Goal: Task Accomplishment & Management: Manage account settings

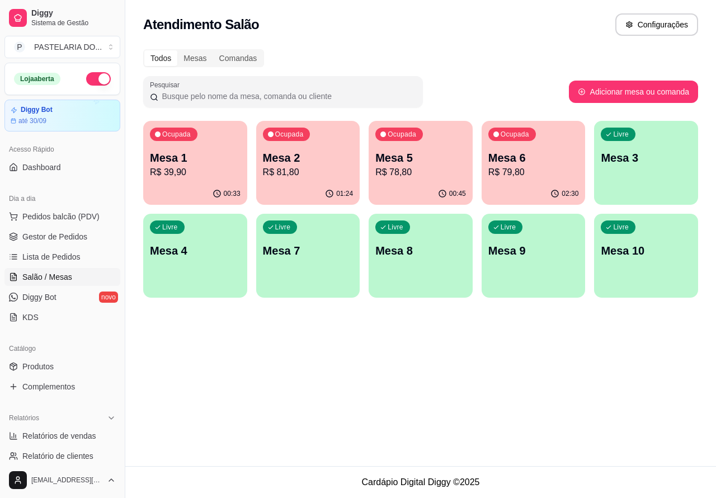
click at [538, 186] on div "02:30" at bounding box center [533, 194] width 104 height 22
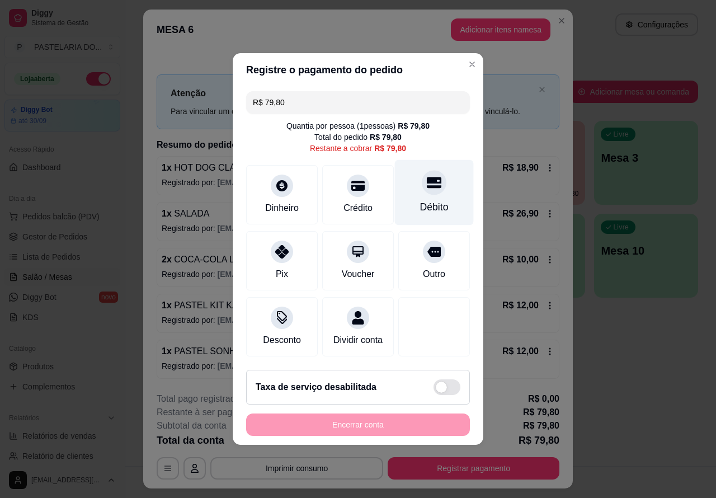
click at [427, 201] on div "Débito" at bounding box center [434, 207] width 29 height 15
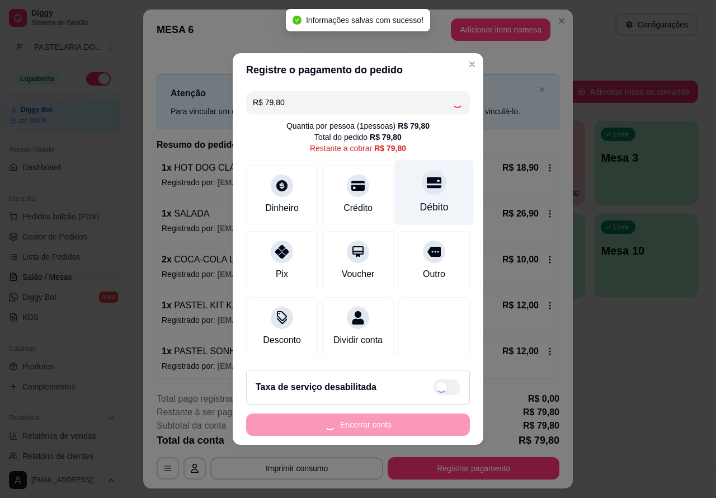
type input "R$ 0,00"
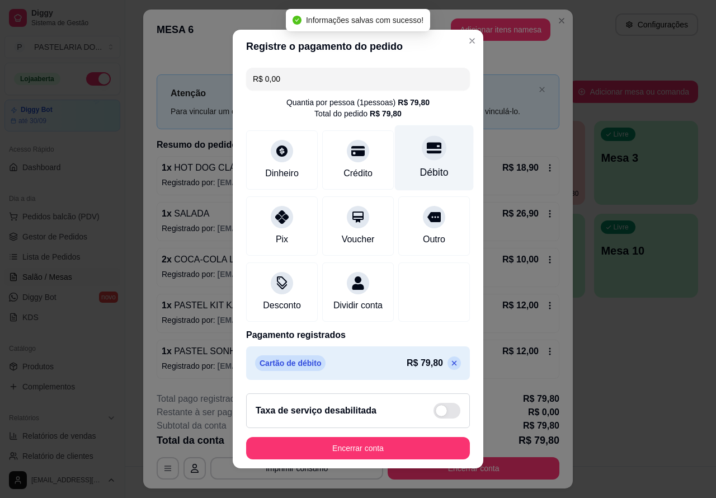
click at [415, 451] on button "Encerrar conta" at bounding box center [358, 448] width 224 height 22
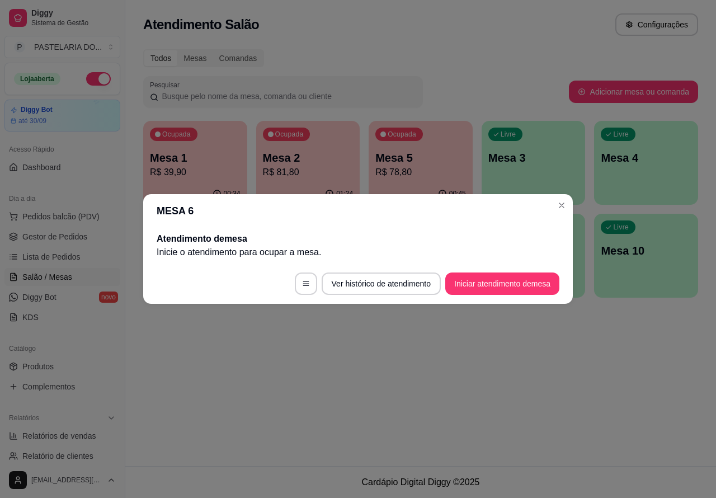
click at [421, 173] on p "R$ 78,80" at bounding box center [420, 172] width 91 height 13
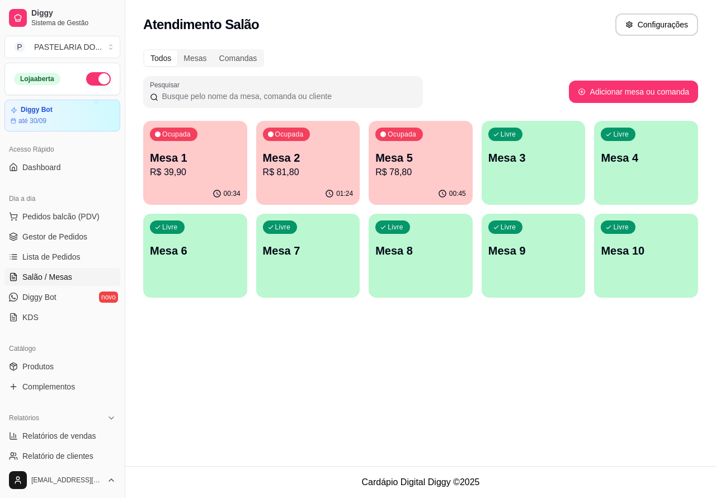
click at [436, 174] on p "R$ 78,80" at bounding box center [420, 172] width 91 height 13
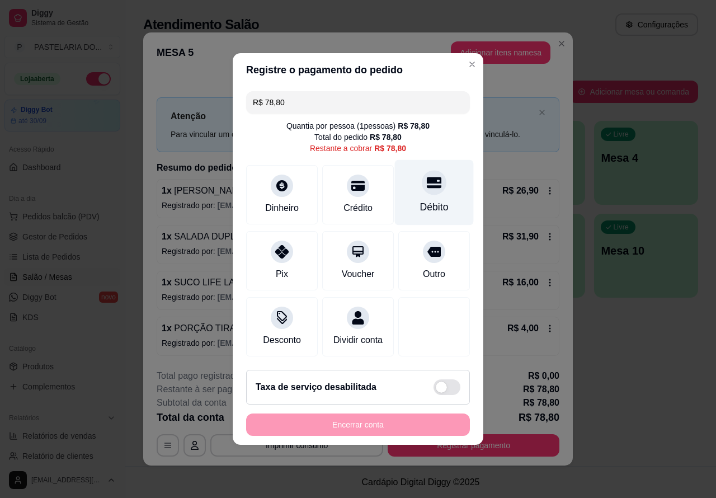
click at [427, 193] on div "Débito" at bounding box center [434, 192] width 79 height 65
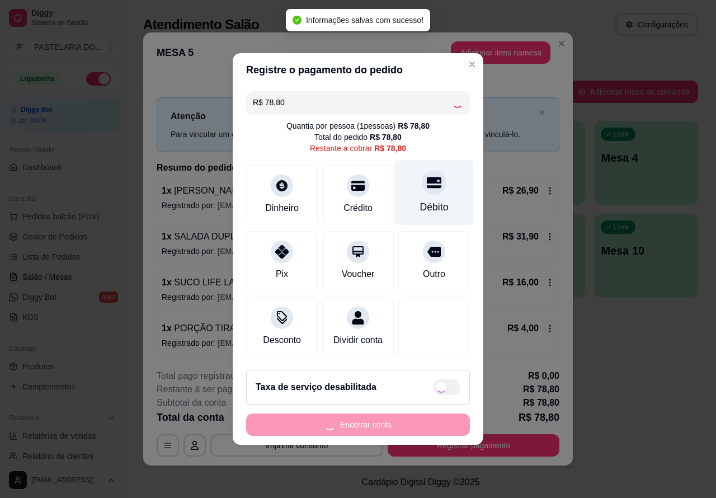
type input "R$ 0,00"
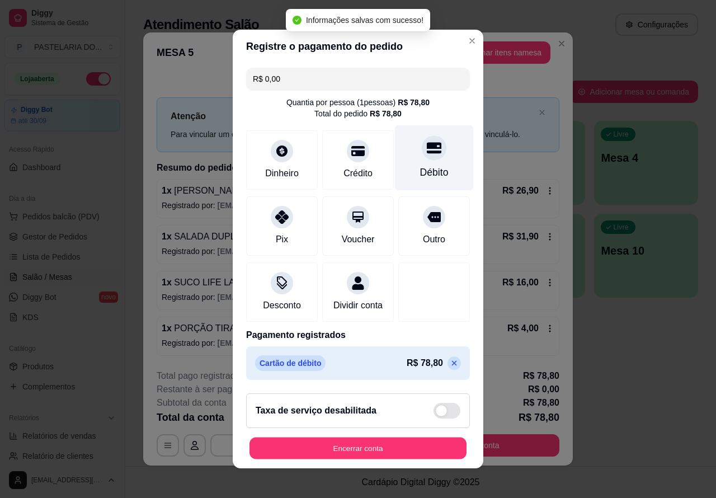
click at [419, 451] on button "Encerrar conta" at bounding box center [357, 448] width 217 height 22
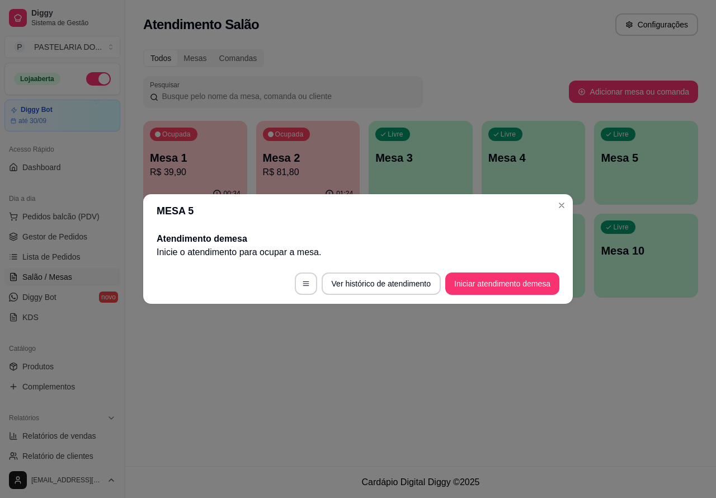
click at [324, 171] on p "R$ 81,80" at bounding box center [308, 172] width 91 height 13
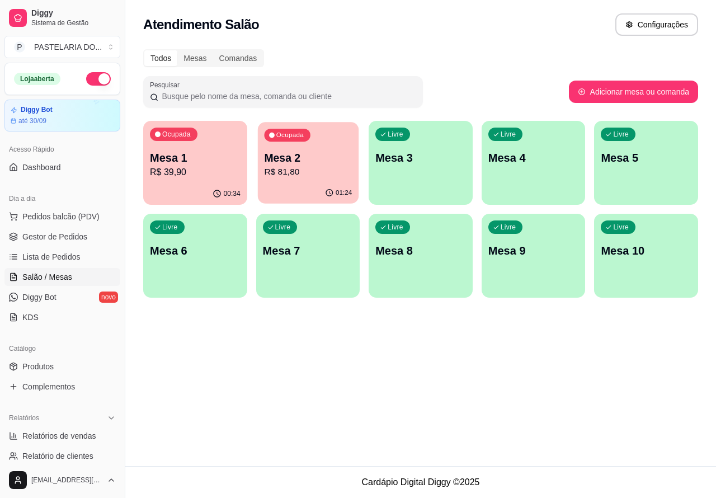
click at [330, 168] on p "R$ 81,80" at bounding box center [308, 172] width 88 height 13
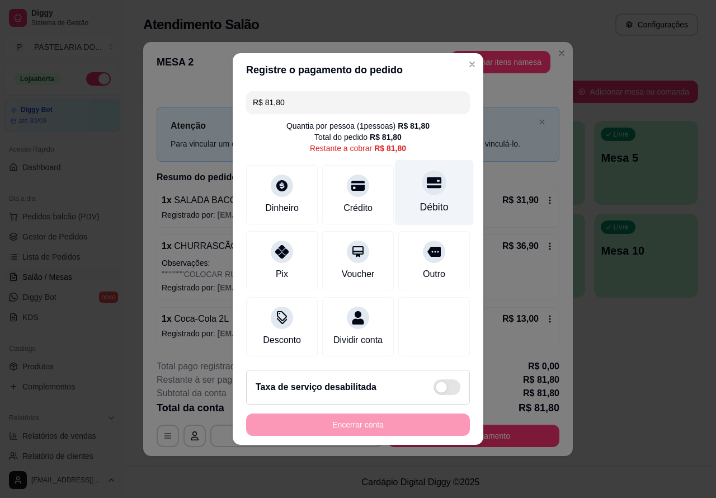
click at [427, 181] on icon at bounding box center [434, 182] width 15 height 15
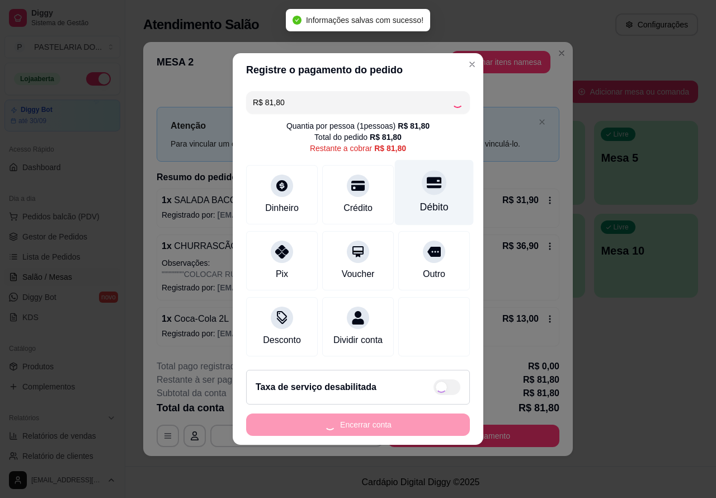
type input "R$ 0,00"
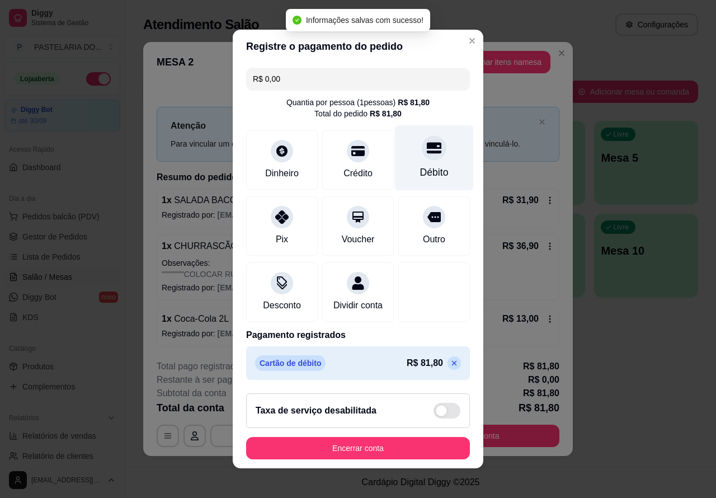
click at [399, 451] on button "Encerrar conta" at bounding box center [358, 448] width 224 height 22
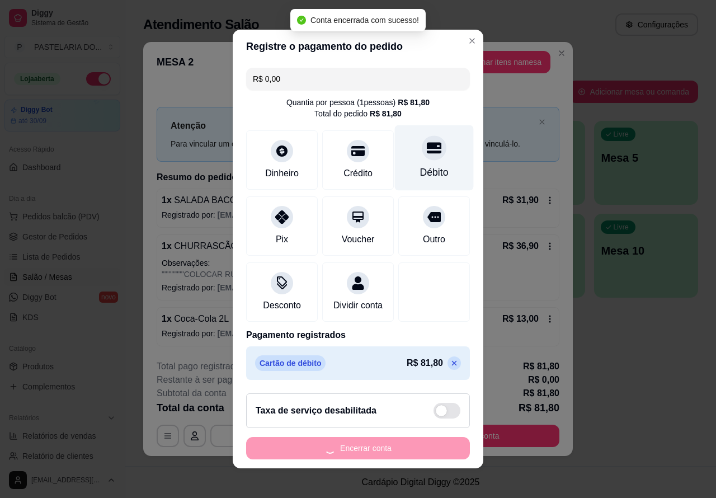
click at [653, 372] on div "Atendimento Salão Configurações Todos Mesas Comandas Pesquisar Adicionar mesa o…" at bounding box center [420, 233] width 591 height 466
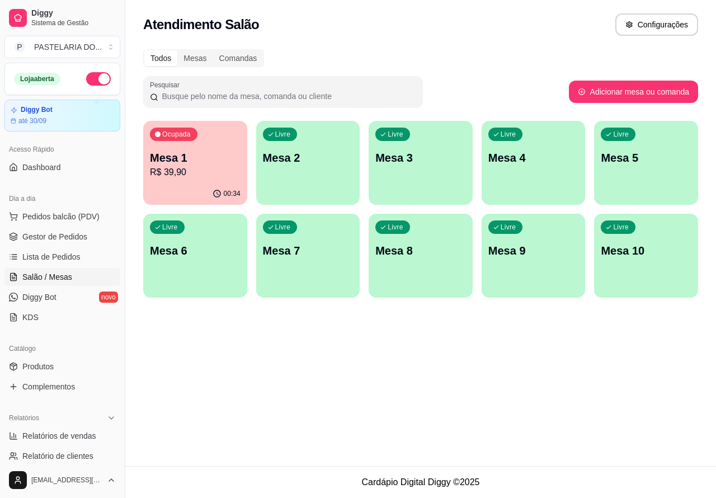
click at [224, 166] on p "R$ 39,90" at bounding box center [195, 172] width 91 height 13
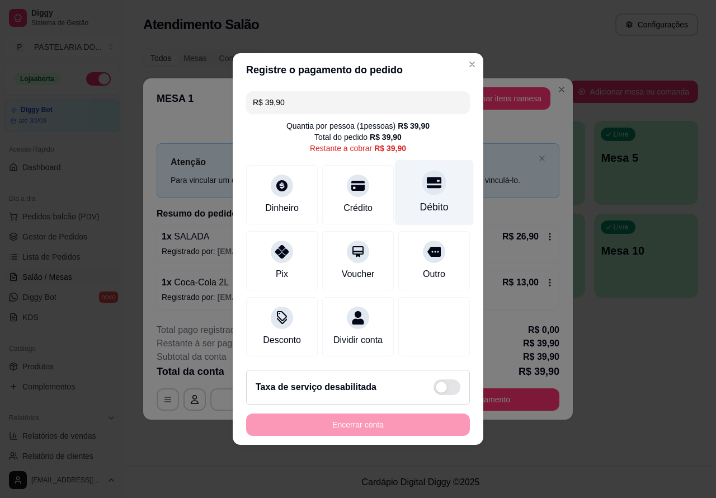
click at [424, 187] on div at bounding box center [434, 182] width 25 height 25
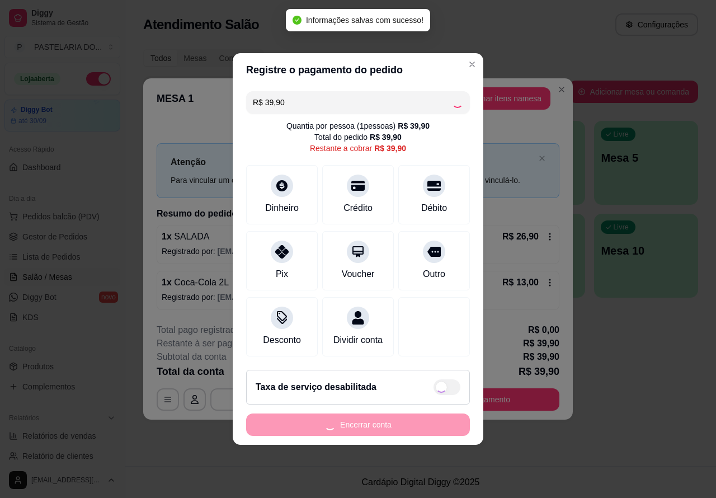
click at [415, 432] on div "Encerrar conta" at bounding box center [358, 424] width 224 height 22
type input "R$ 0,00"
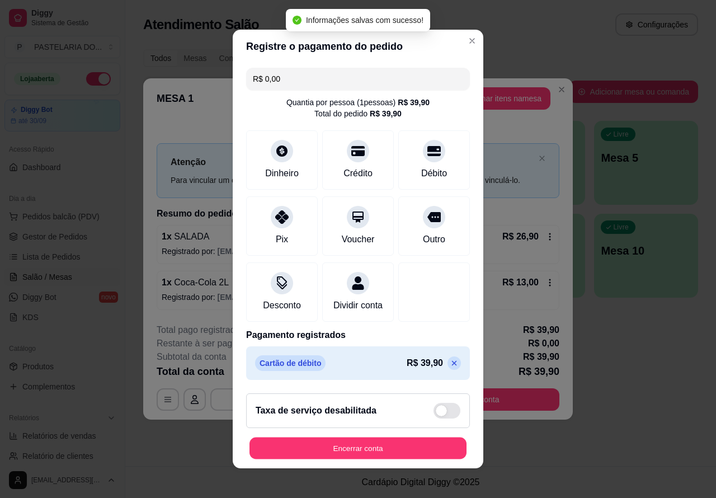
click at [413, 446] on button "Encerrar conta" at bounding box center [357, 448] width 217 height 22
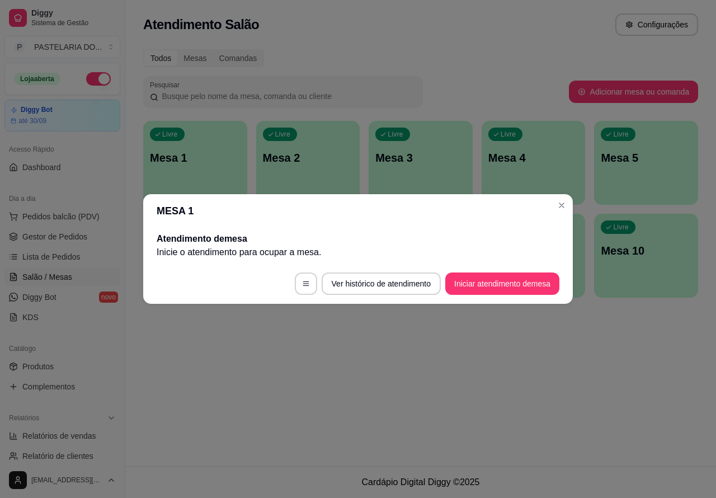
click at [650, 397] on div "Atendimento Salão Configurações Todos Mesas Comandas Pesquisar Adicionar mesa o…" at bounding box center [420, 233] width 591 height 466
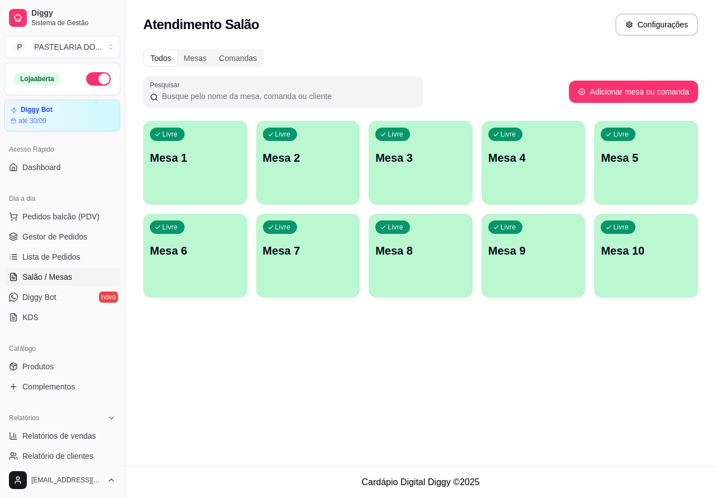
click at [87, 75] on button "button" at bounding box center [98, 78] width 25 height 13
